Goal: Task Accomplishment & Management: Use online tool/utility

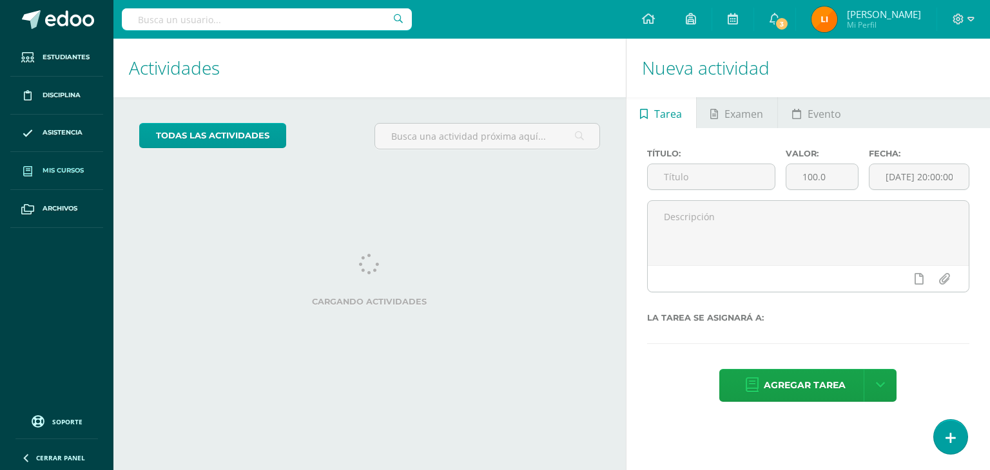
click at [82, 169] on span "Mis cursos" at bounding box center [63, 171] width 41 height 10
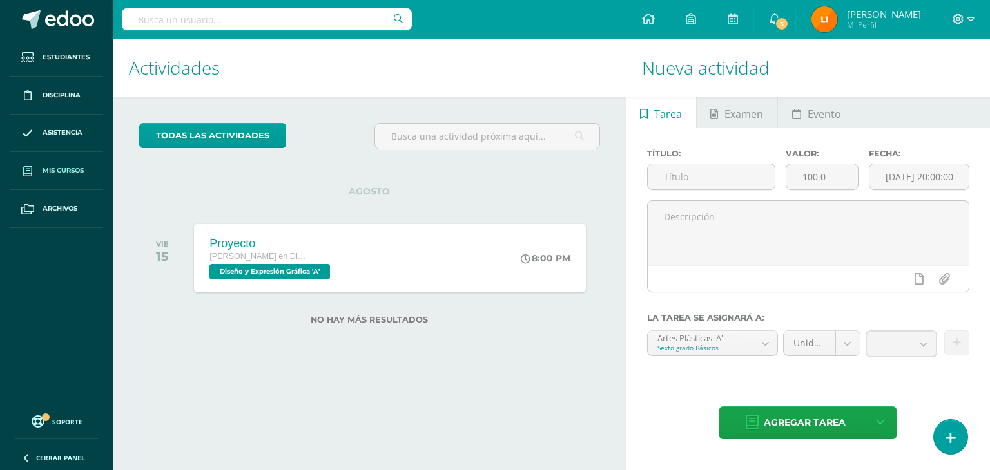
click at [82, 169] on span "Mis cursos" at bounding box center [63, 171] width 41 height 10
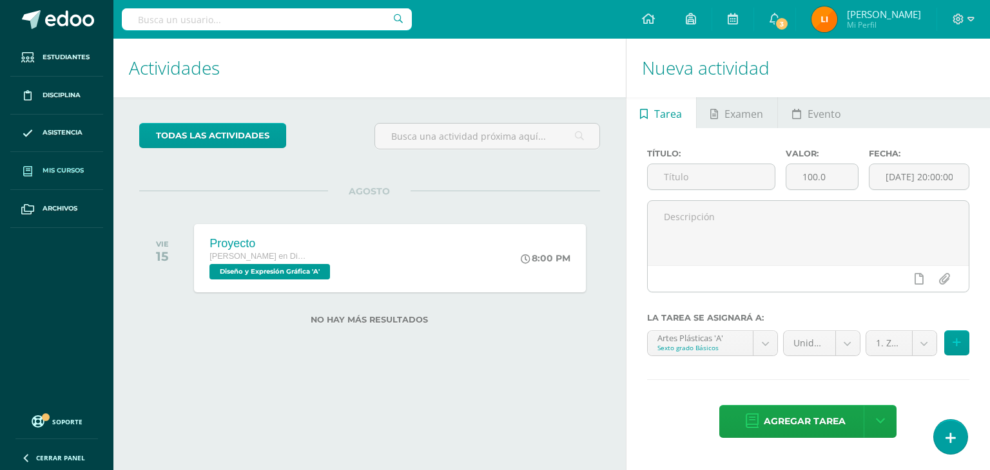
click at [82, 169] on span "Mis cursos" at bounding box center [63, 171] width 41 height 10
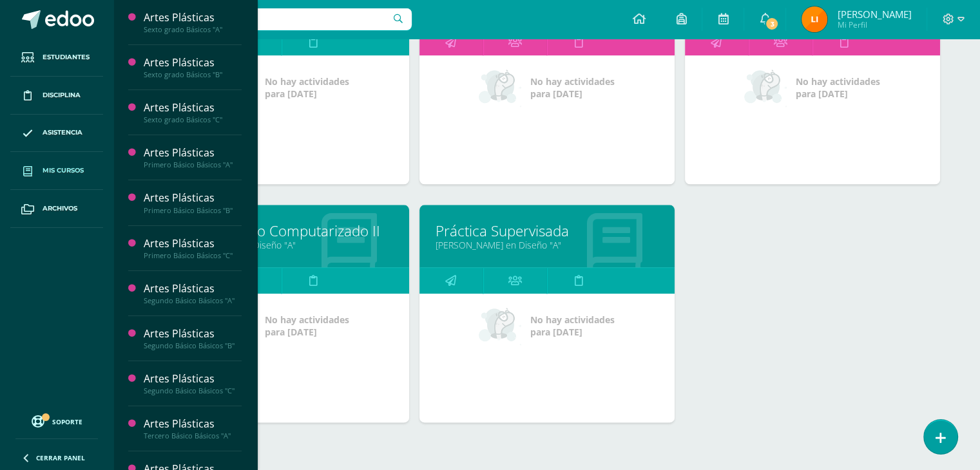
scroll to position [1466, 0]
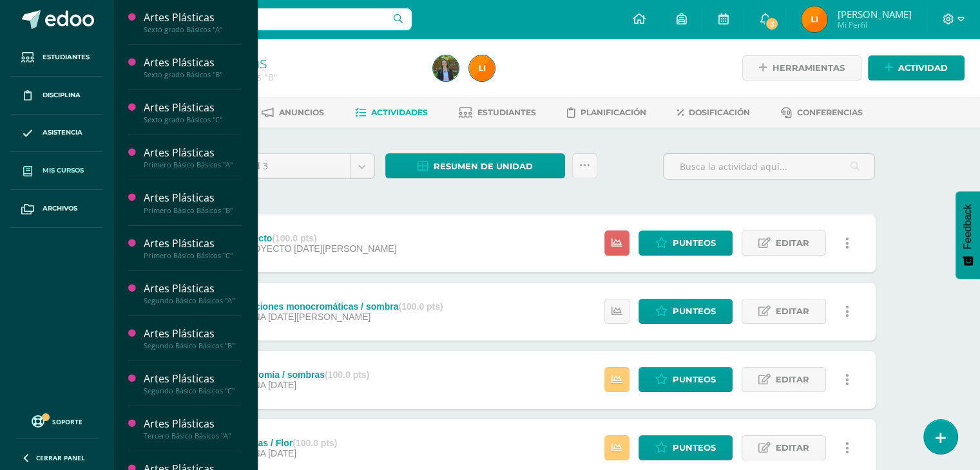
click at [71, 166] on span "Mis cursos" at bounding box center [63, 171] width 41 height 10
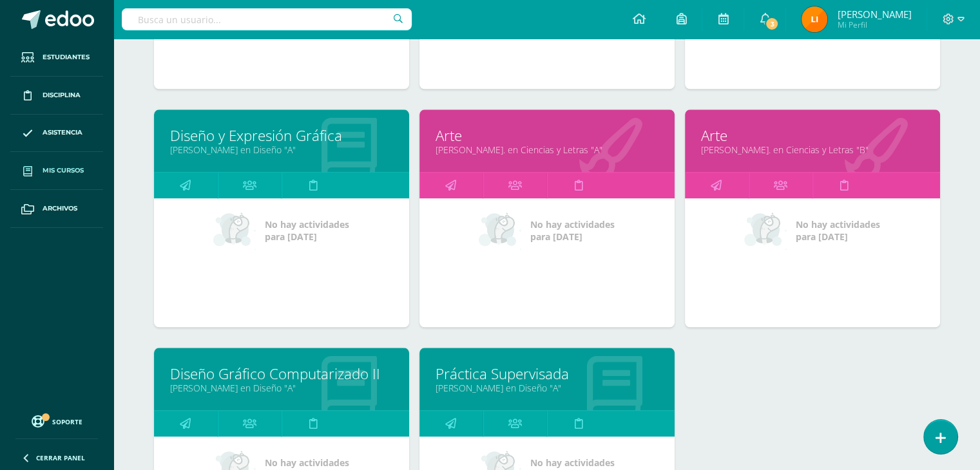
scroll to position [1320, 0]
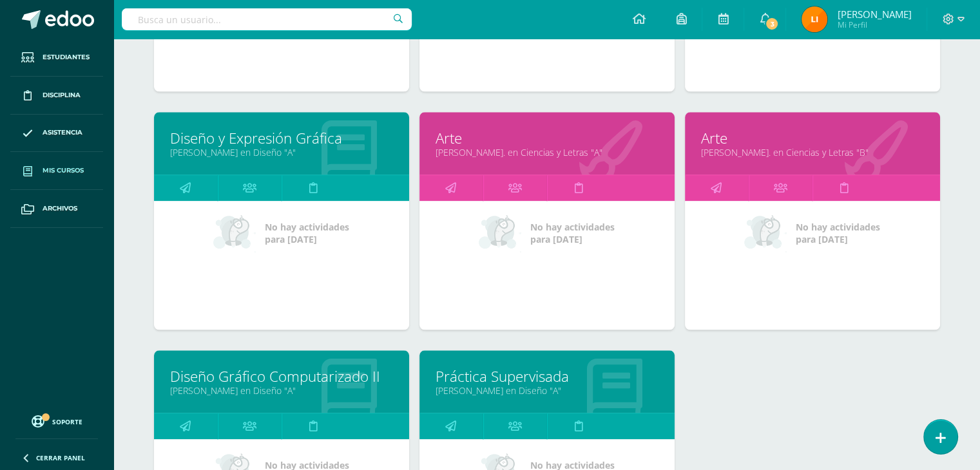
click at [821, 152] on link "[PERSON_NAME]. en Ciencias y Letras "B"" at bounding box center [812, 152] width 223 height 12
click at [805, 138] on link "Arte" at bounding box center [812, 138] width 223 height 20
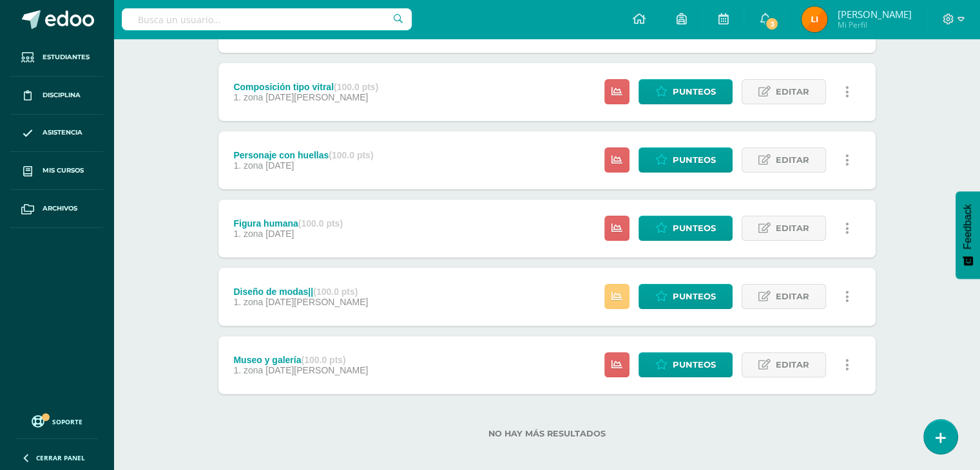
scroll to position [298, 0]
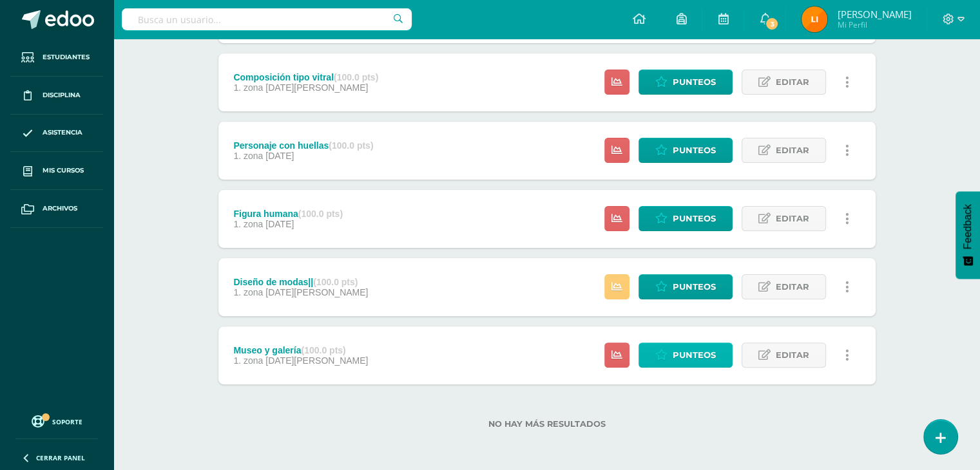
click at [700, 353] on span "Punteos" at bounding box center [694, 355] width 43 height 24
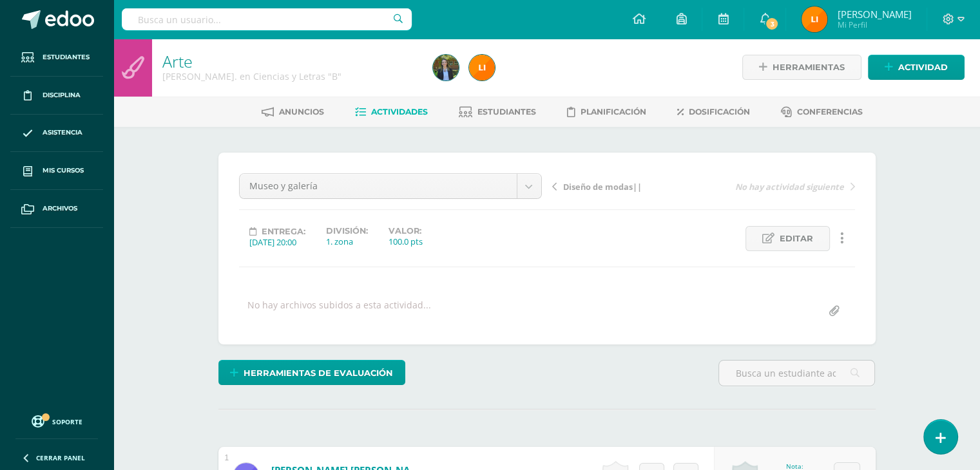
scroll to position [1, 0]
drag, startPoint x: 633, startPoint y: 340, endPoint x: 908, endPoint y: 351, distance: 276.0
drag, startPoint x: 908, startPoint y: 351, endPoint x: 956, endPoint y: 378, distance: 54.5
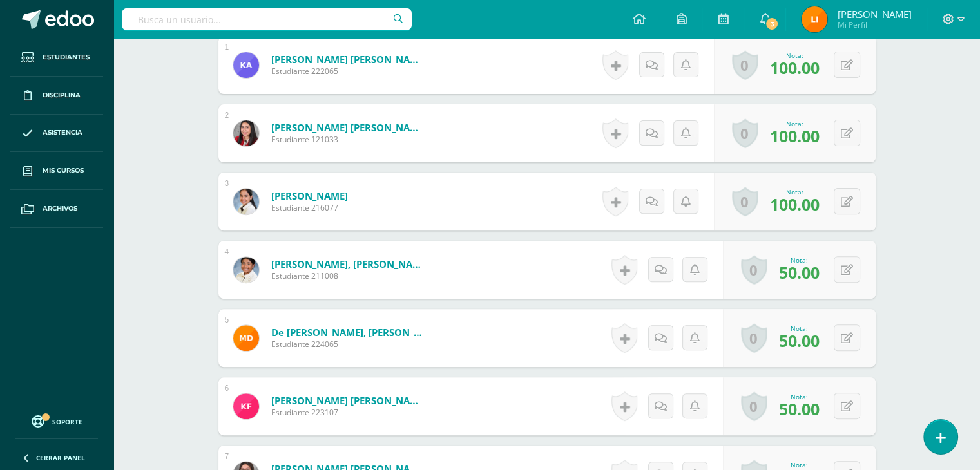
scroll to position [430, 0]
